Goal: Information Seeking & Learning: Learn about a topic

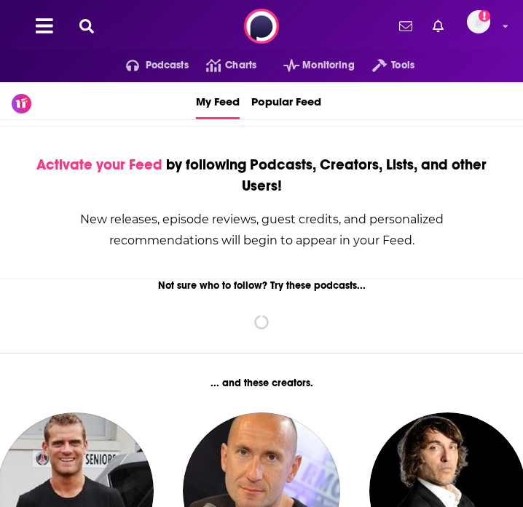
click at [79, 24] on icon at bounding box center [86, 26] width 15 height 15
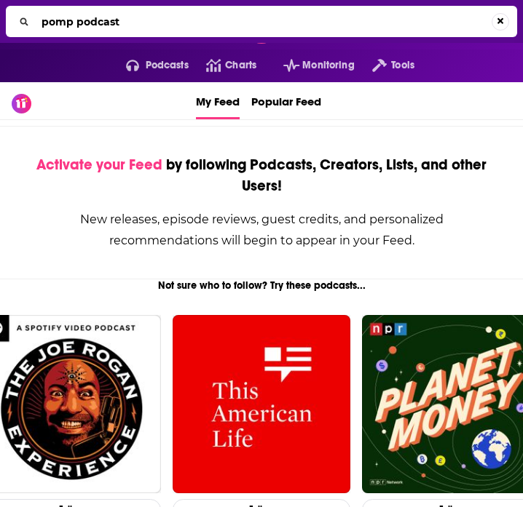
type input "pomp podcast"
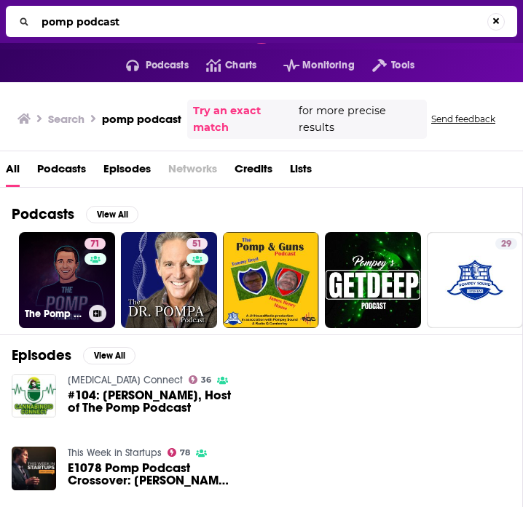
click at [80, 284] on link "71 The Pomp Podcast" at bounding box center [67, 280] width 96 height 96
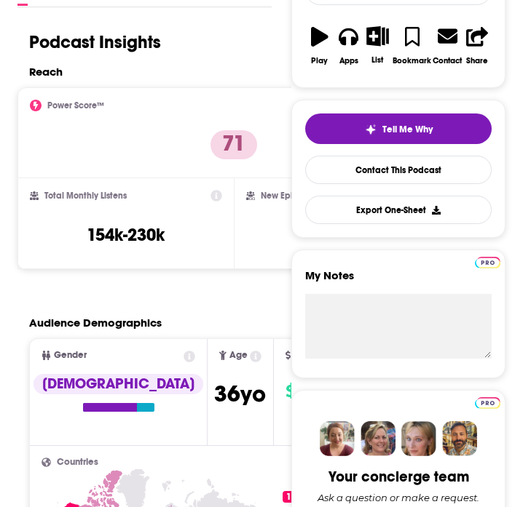
scroll to position [279, 0]
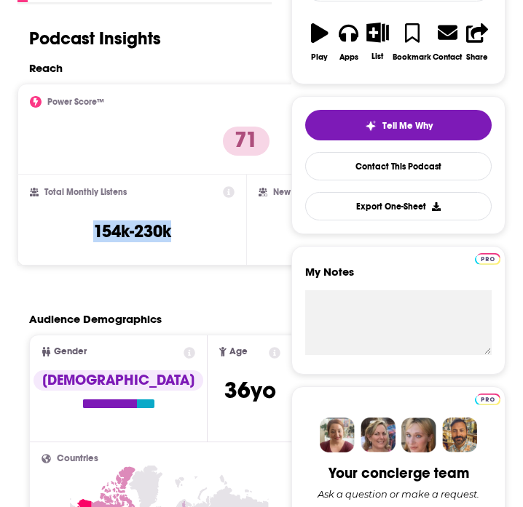
drag, startPoint x: 91, startPoint y: 226, endPoint x: 194, endPoint y: 226, distance: 103.4
click at [194, 226] on div "Total Monthly Listens 154k-230k" at bounding box center [132, 219] width 205 height 67
copy h3 "154k-230k"
